Goal: Complete application form

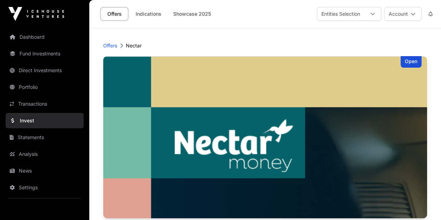
click at [227, 125] on img at bounding box center [265, 137] width 324 height 162
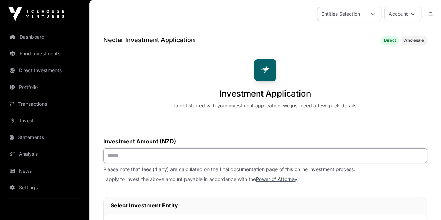
click at [206, 154] on input "text" at bounding box center [265, 155] width 324 height 15
type input "*******"
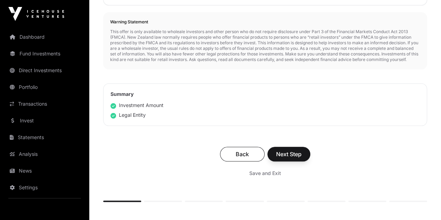
scroll to position [335, 0]
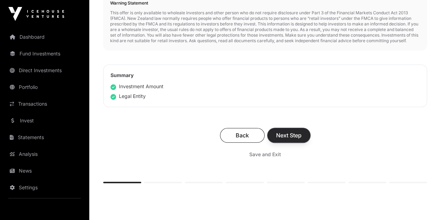
click at [302, 139] on span "Next Step" at bounding box center [288, 135] width 25 height 8
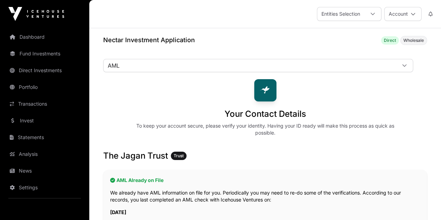
scroll to position [188, 0]
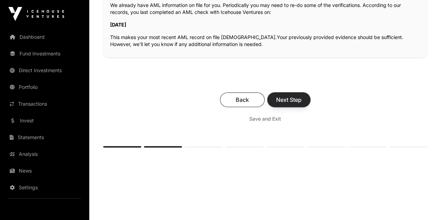
click at [302, 96] on span "Next Step" at bounding box center [288, 100] width 25 height 8
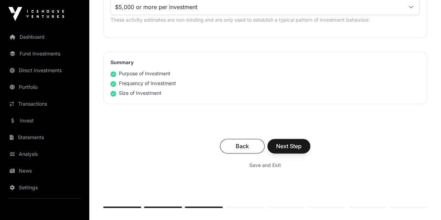
scroll to position [485, 0]
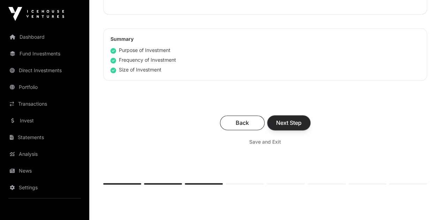
click at [302, 119] on span "Next Step" at bounding box center [288, 123] width 25 height 8
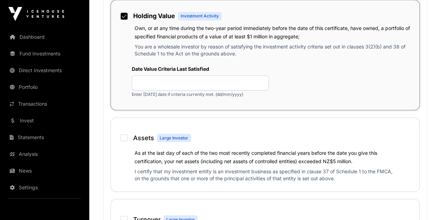
scroll to position [557, 0]
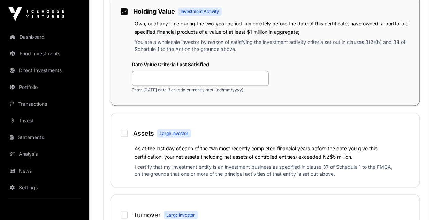
click at [224, 86] on input "text" at bounding box center [200, 78] width 137 height 15
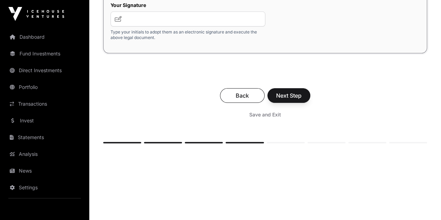
scroll to position [1394, 0]
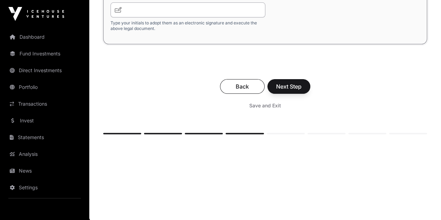
type input "********"
click at [208, 17] on input "text" at bounding box center [187, 9] width 155 height 15
type input "***"
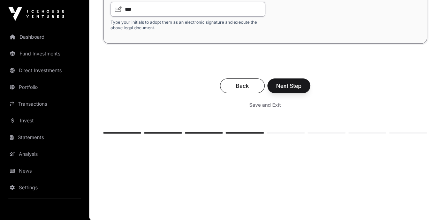
scroll to position [1477, 0]
click at [302, 90] on span "Next Step" at bounding box center [288, 86] width 25 height 8
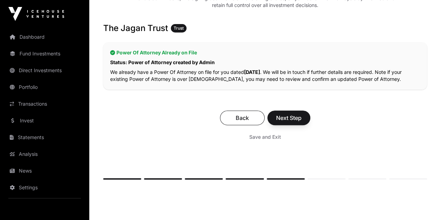
scroll to position [167, 0]
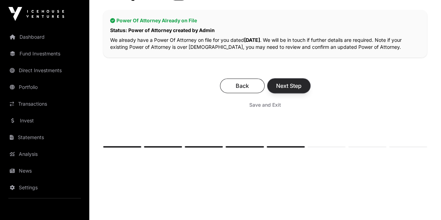
click at [302, 82] on span "Next Step" at bounding box center [288, 86] width 25 height 8
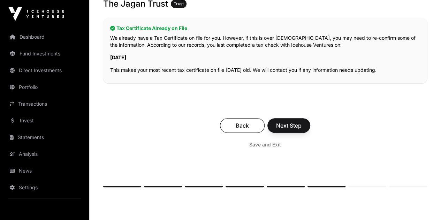
scroll to position [161, 0]
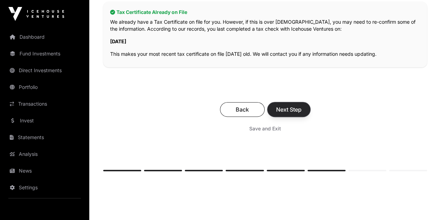
click at [302, 105] on span "Next Step" at bounding box center [288, 109] width 25 height 8
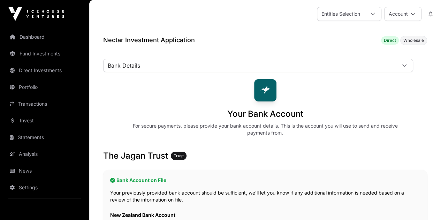
scroll to position [192, 0]
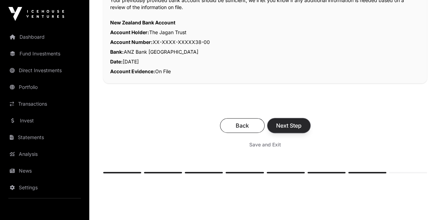
click at [302, 121] on span "Next Step" at bounding box center [288, 125] width 25 height 8
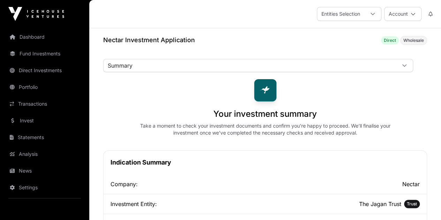
scroll to position [192, 0]
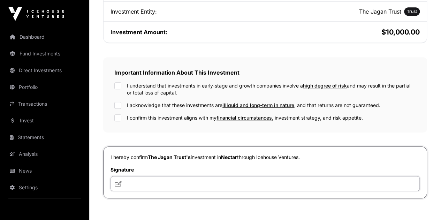
click at [215, 178] on input "text" at bounding box center [264, 183] width 309 height 15
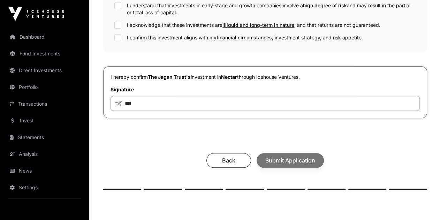
scroll to position [291, 0]
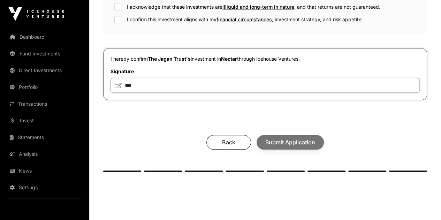
type input "***"
click at [319, 136] on div "Back Submit Application" at bounding box center [265, 142] width 310 height 15
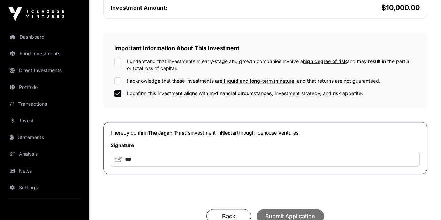
scroll to position [216, 0]
click at [315, 212] on span "Submit Application" at bounding box center [290, 216] width 50 height 8
